Goal: Navigation & Orientation: Find specific page/section

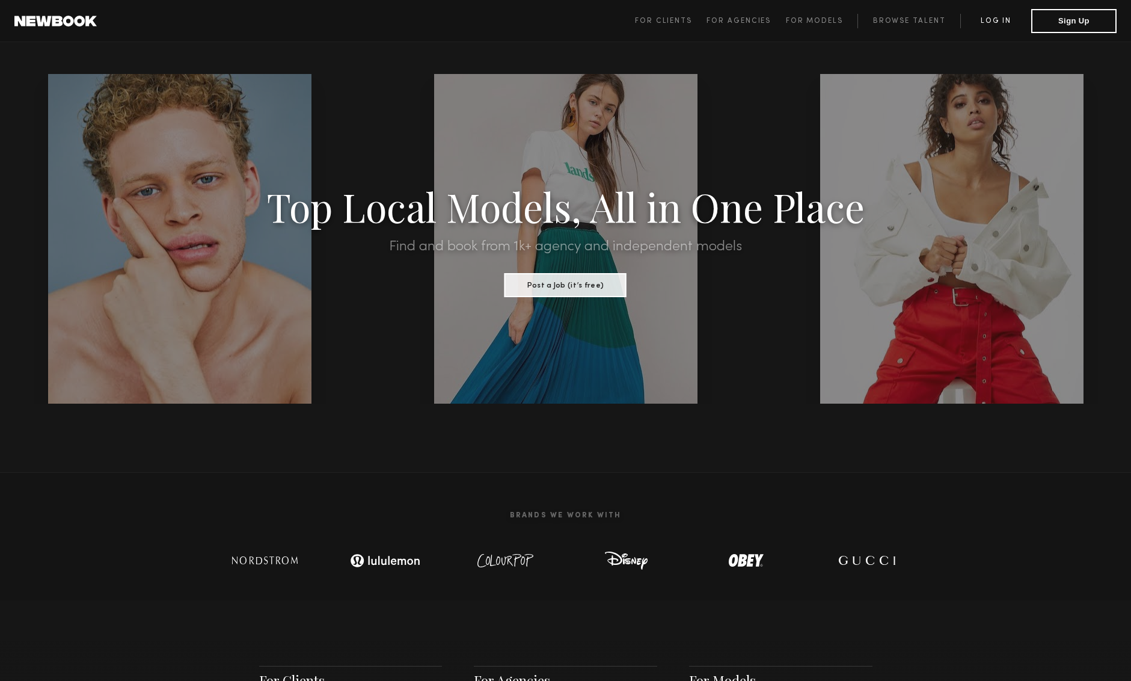
click at [991, 21] on link "Log in" at bounding box center [995, 21] width 71 height 14
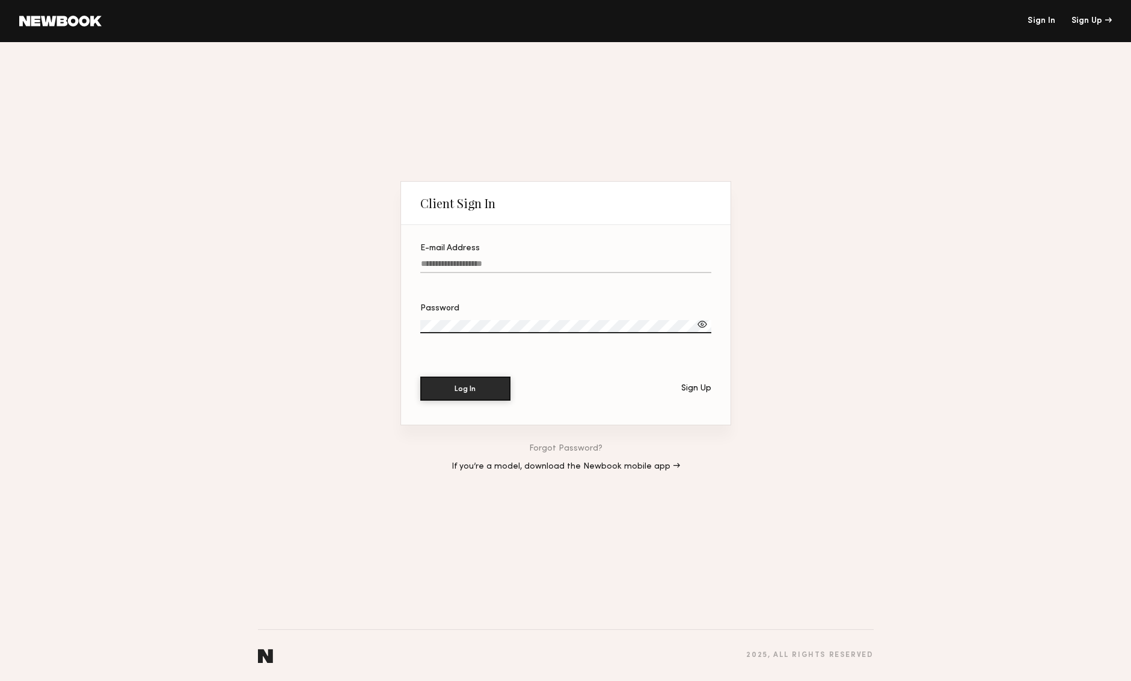
click at [451, 263] on input "E-mail Address" at bounding box center [565, 266] width 291 height 14
type input "**********"
click at [420, 376] on button "Log In" at bounding box center [465, 388] width 90 height 24
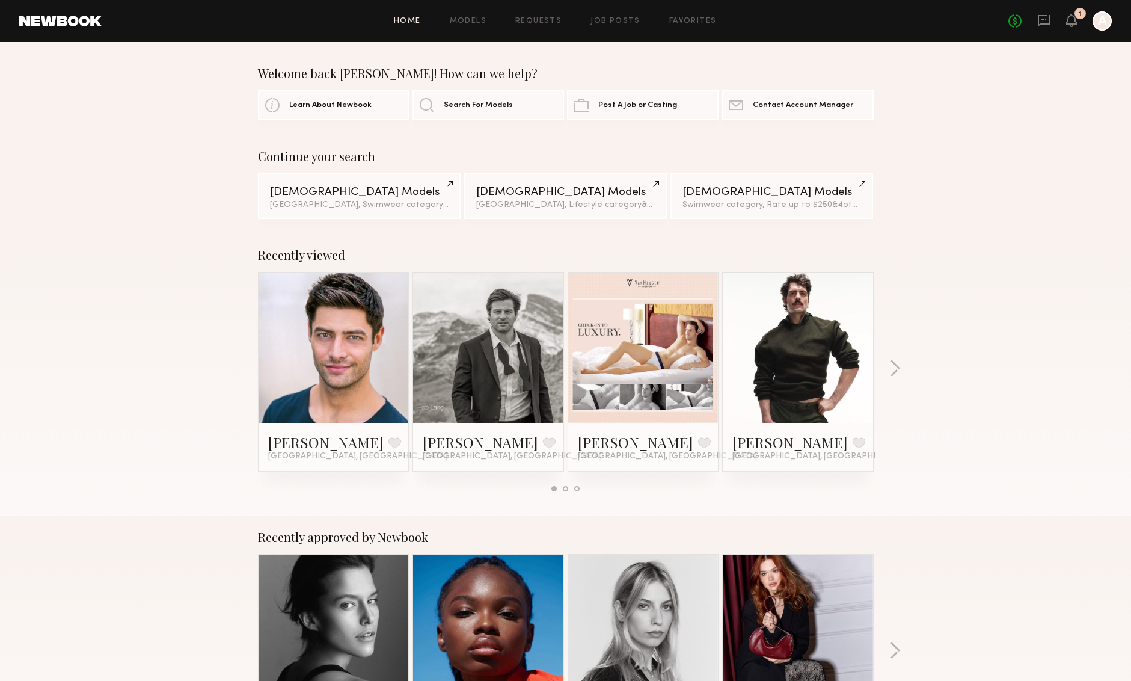
click at [887, 369] on div "Recently viewed Andrew R. Favorite Los Angeles, CA Ross J. Favorite Los Angeles…" at bounding box center [565, 374] width 1131 height 282
click at [892, 369] on button "button" at bounding box center [894, 370] width 11 height 20
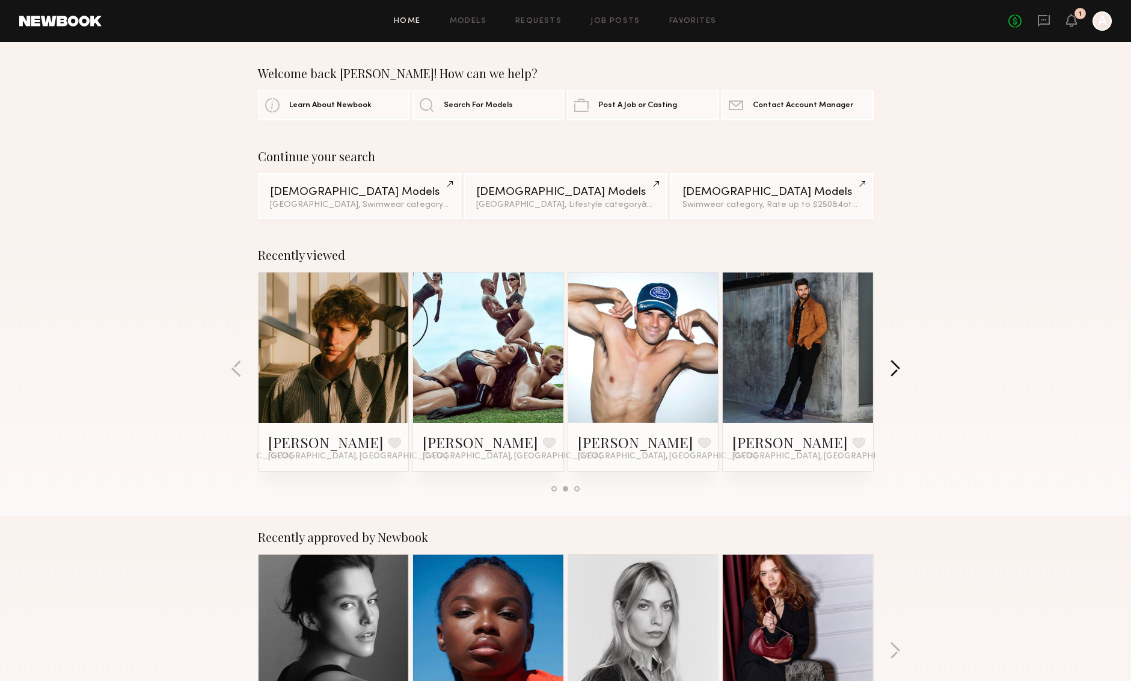
click at [892, 369] on button "button" at bounding box center [894, 370] width 11 height 20
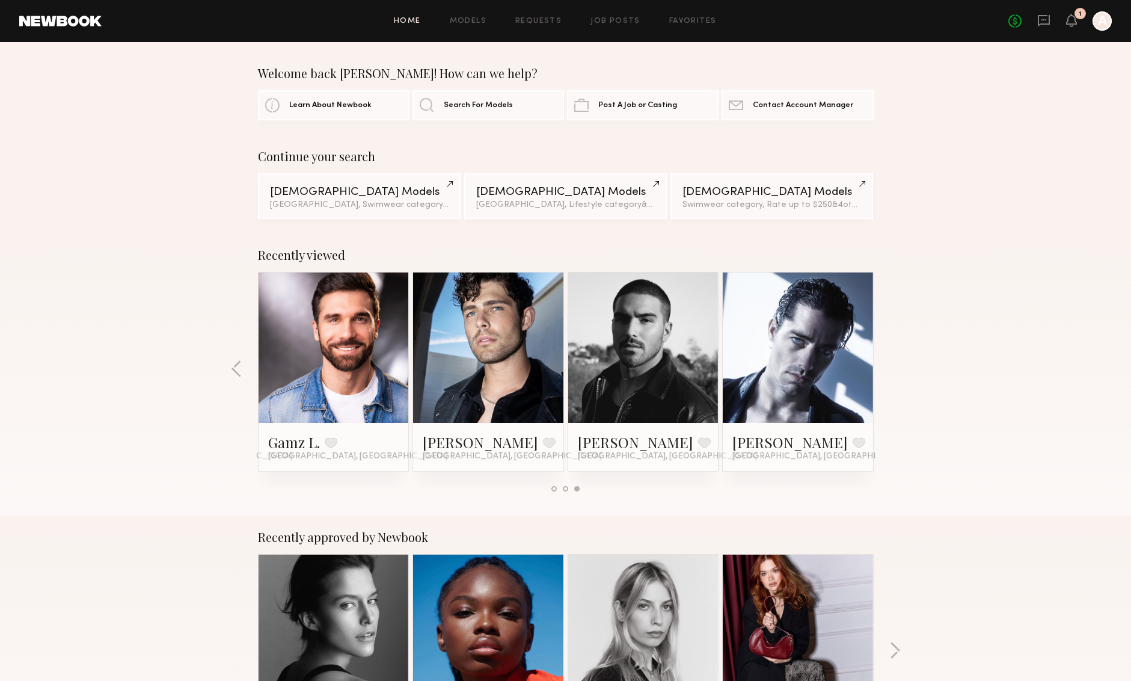
click at [492, 375] on link at bounding box center [488, 347] width 73 height 150
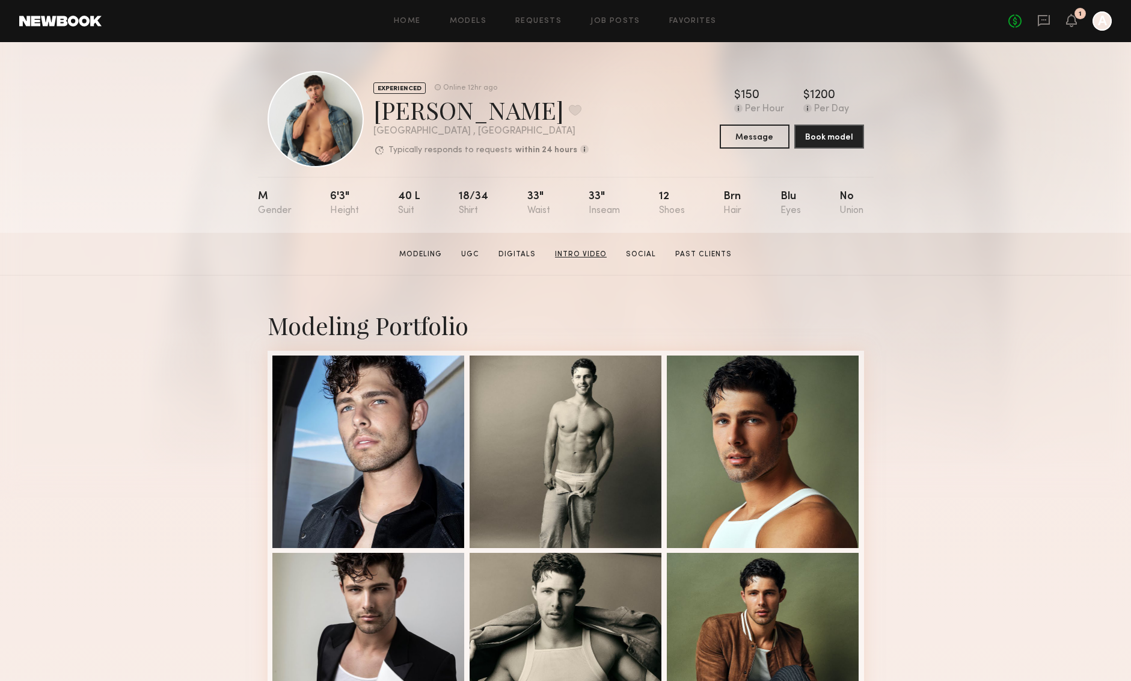
click at [589, 252] on link "Intro Video" at bounding box center [580, 254] width 61 height 11
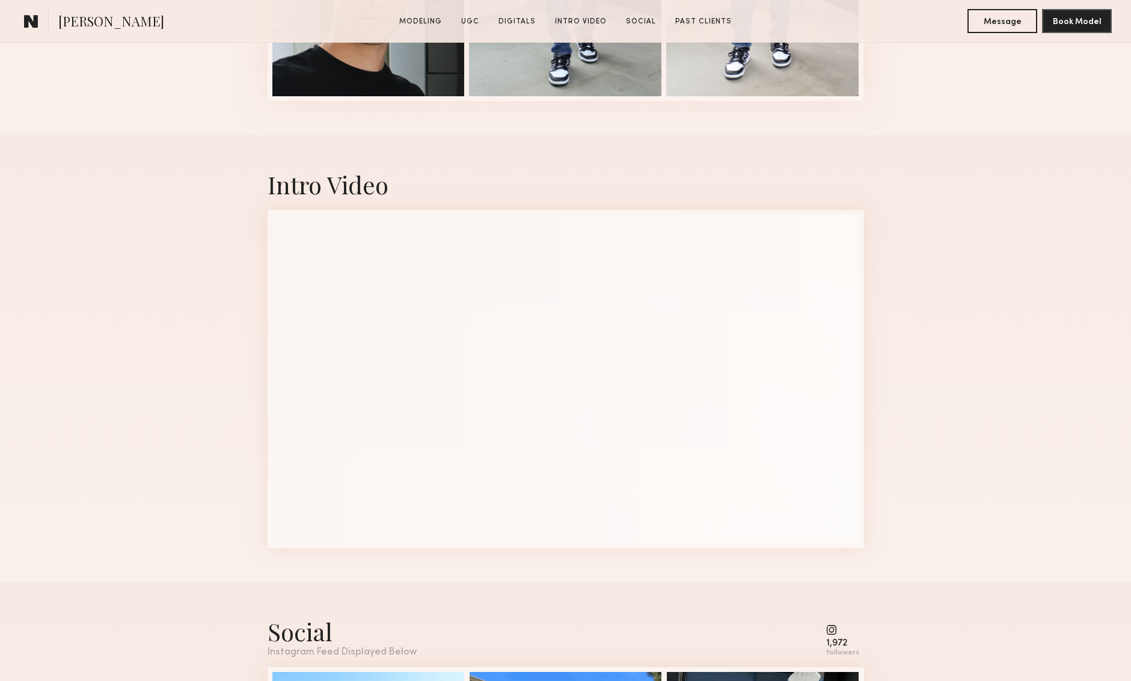
scroll to position [1993, 0]
